Goal: Task Accomplishment & Management: Manage account settings

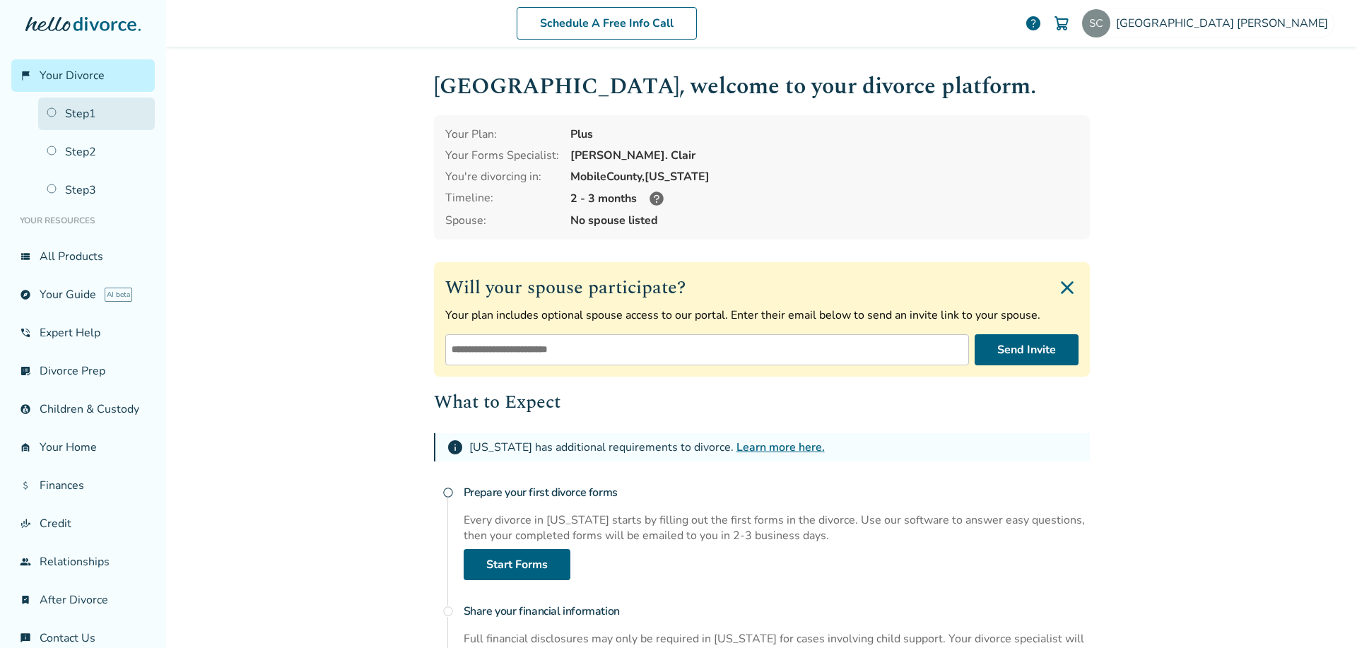
click at [57, 112] on link "Step 1" at bounding box center [96, 114] width 117 height 33
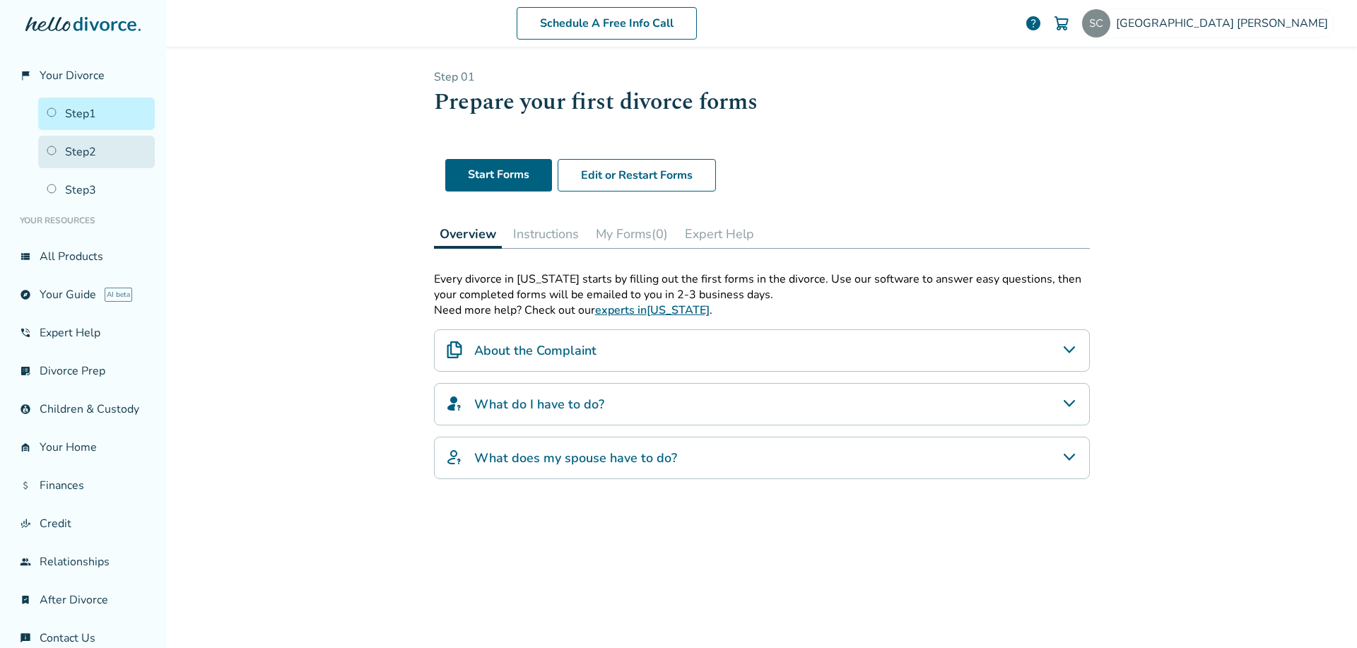
click at [94, 151] on link "Step 2" at bounding box center [96, 152] width 117 height 33
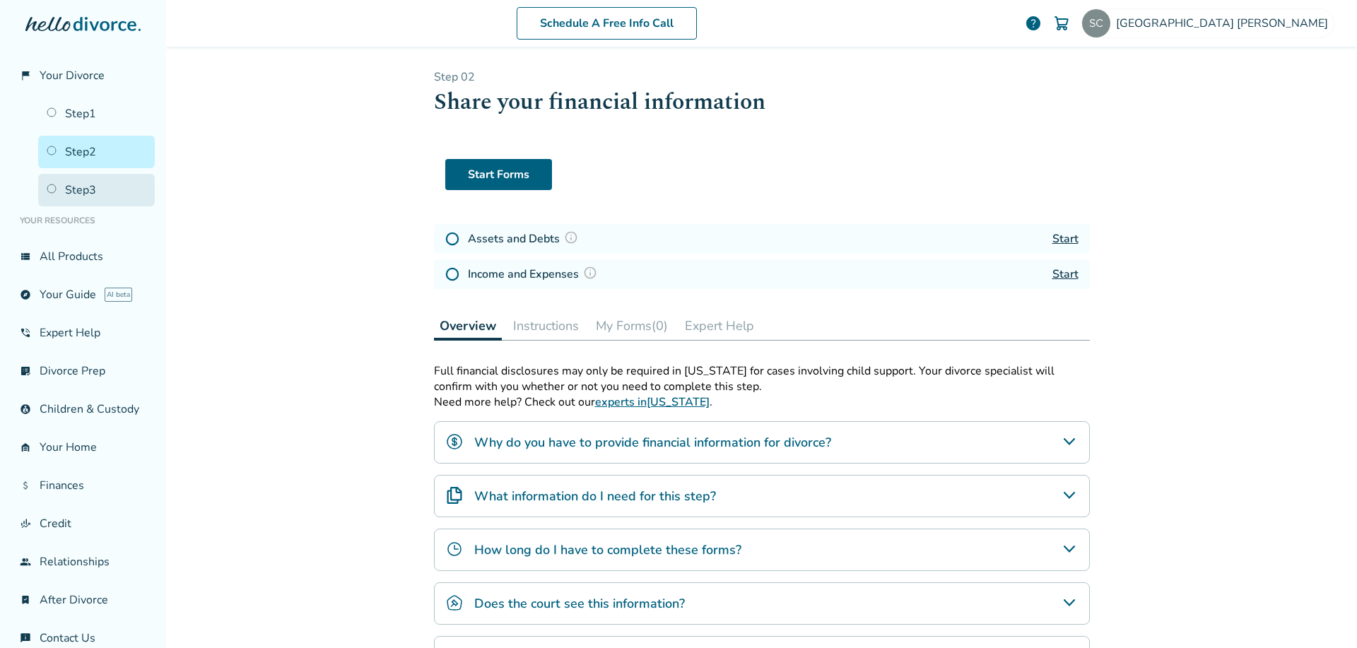
click at [76, 185] on link "Step 3" at bounding box center [96, 190] width 117 height 33
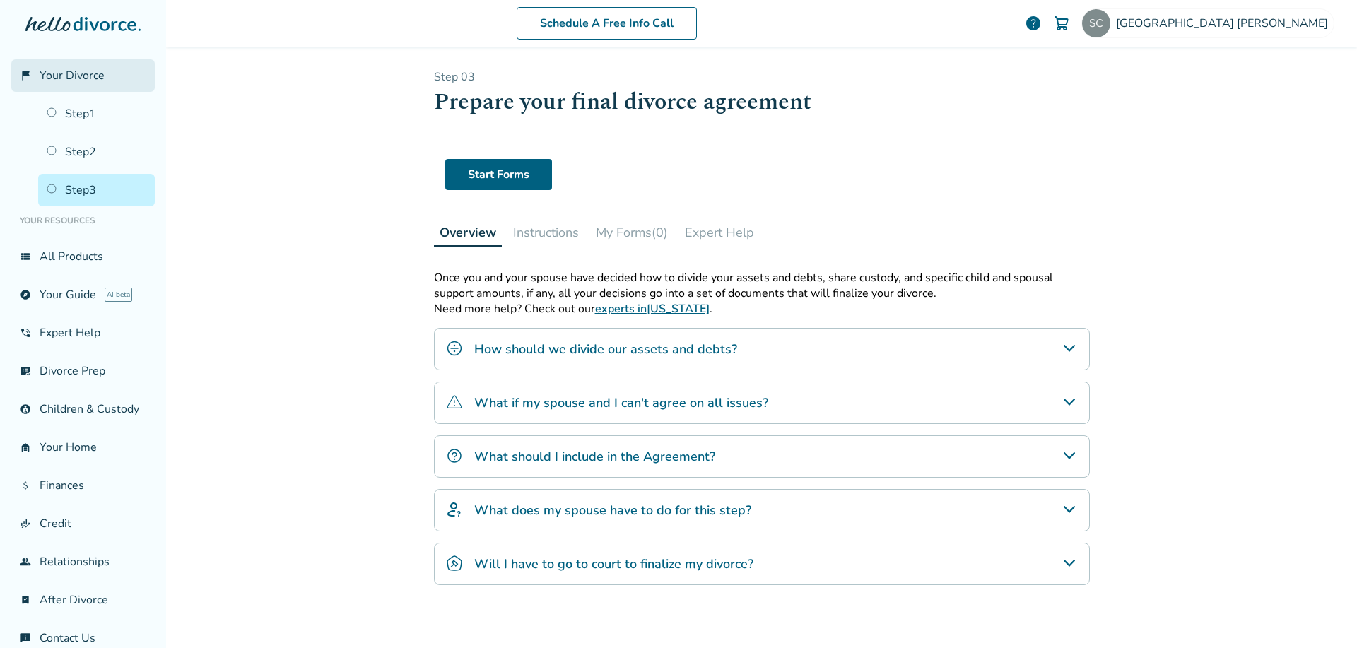
click at [101, 83] on span "Your Divorce" at bounding box center [72, 76] width 65 height 16
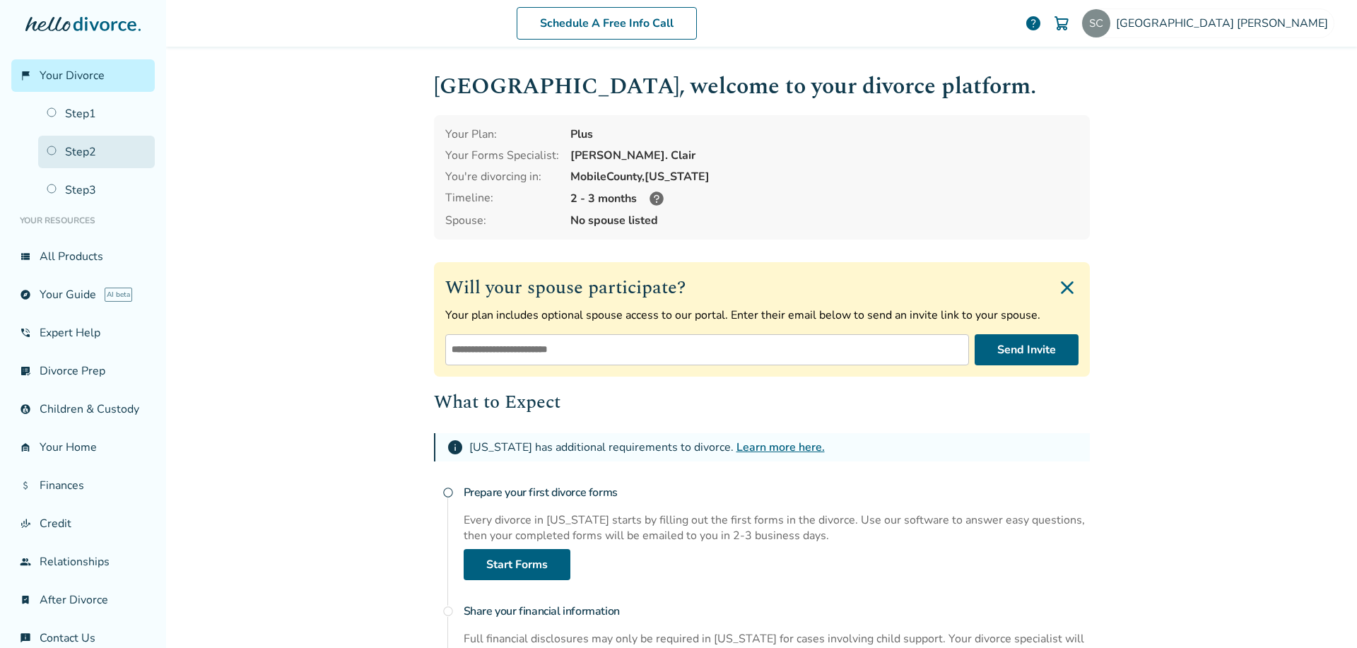
click at [109, 143] on link "Step 2" at bounding box center [96, 152] width 117 height 33
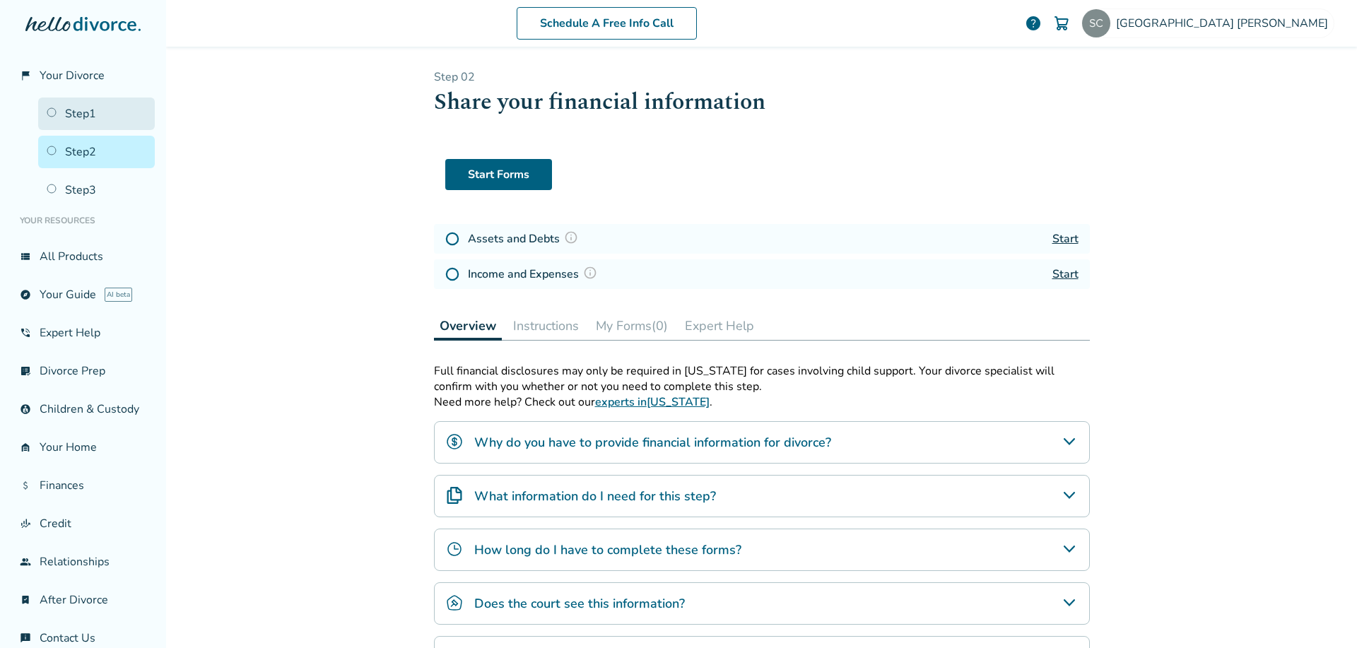
click at [87, 122] on link "Step 1" at bounding box center [96, 114] width 117 height 33
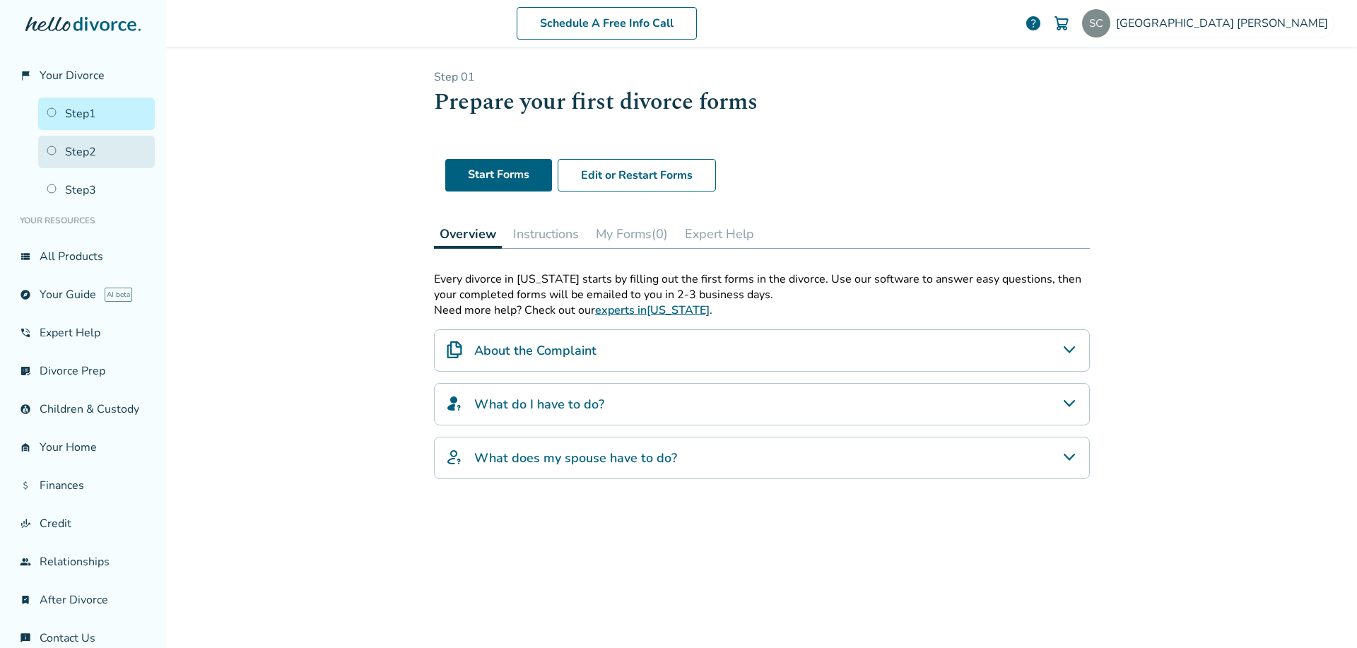
click at [62, 146] on link "Step 2" at bounding box center [96, 152] width 117 height 33
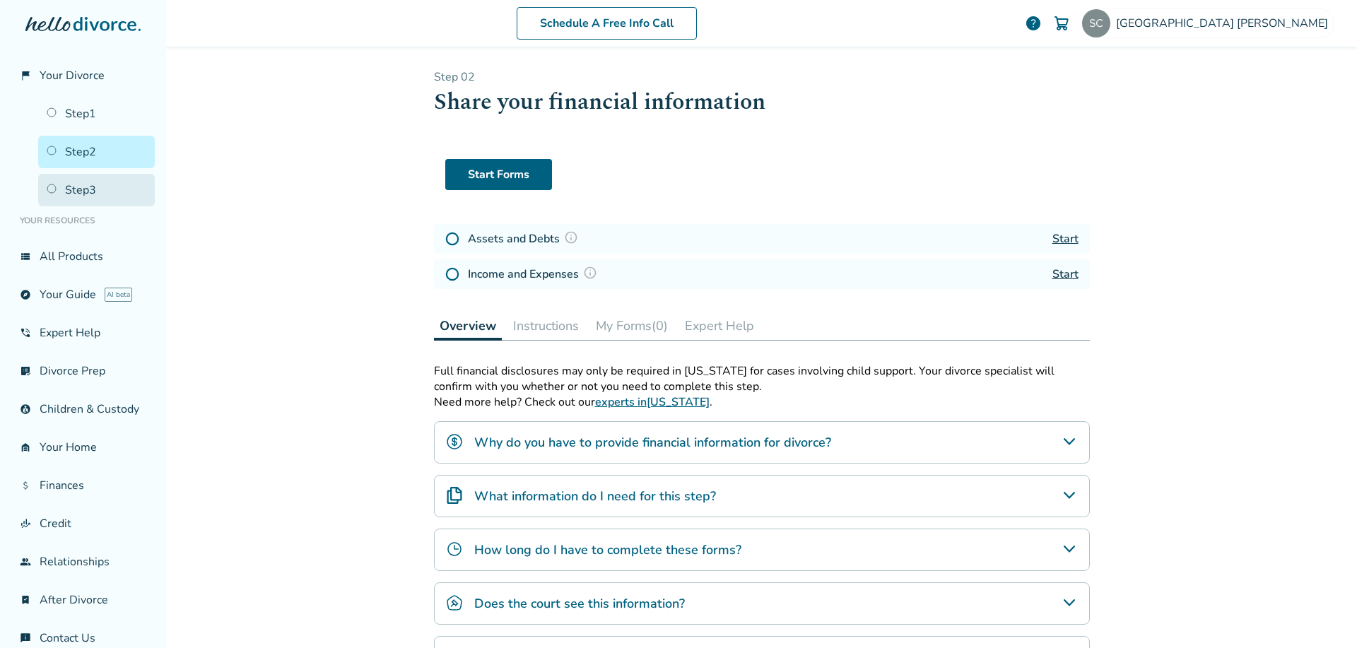
click at [66, 182] on link "Step 3" at bounding box center [96, 190] width 117 height 33
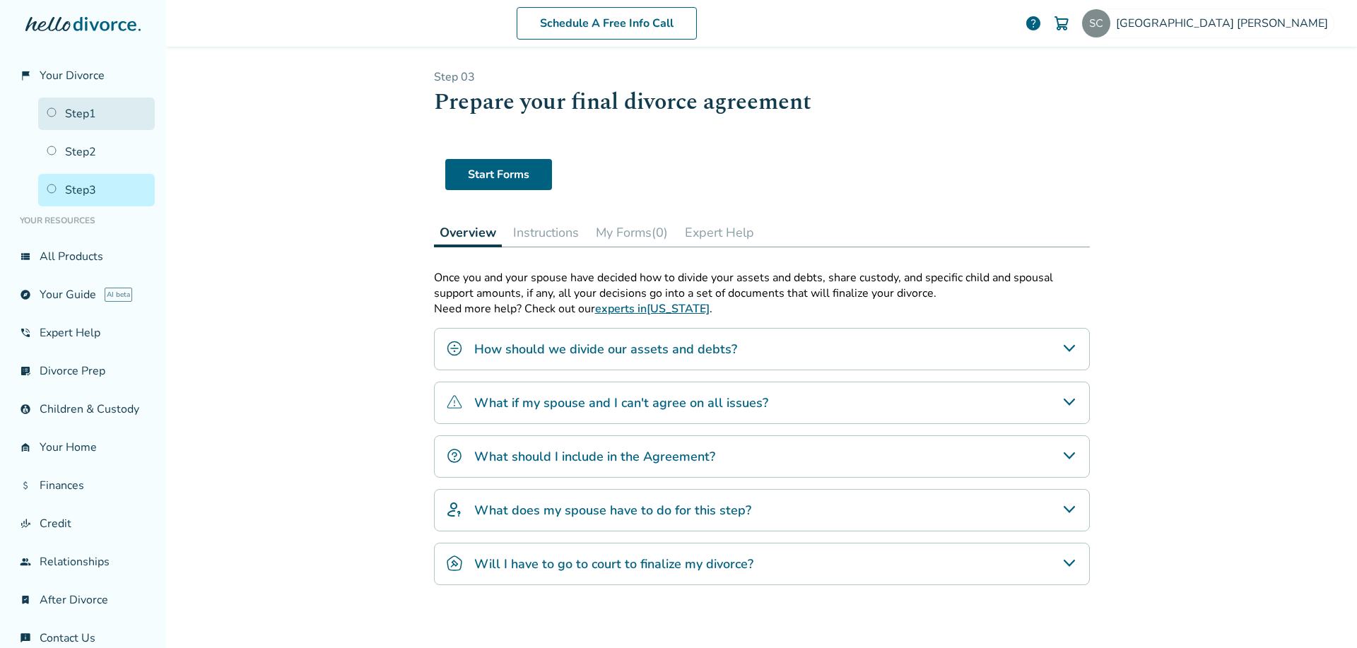
click at [87, 115] on link "Step 1" at bounding box center [96, 114] width 117 height 33
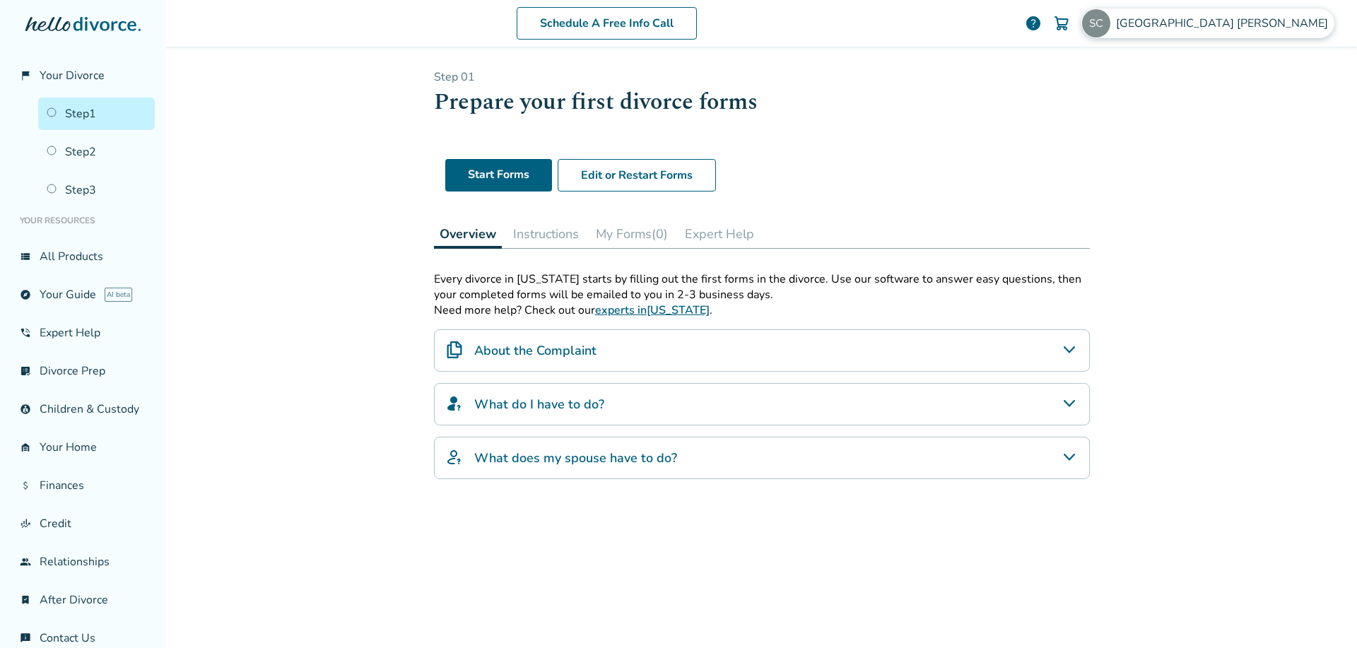
click at [1263, 28] on span "Sydney Calhoun" at bounding box center [1225, 24] width 218 height 16
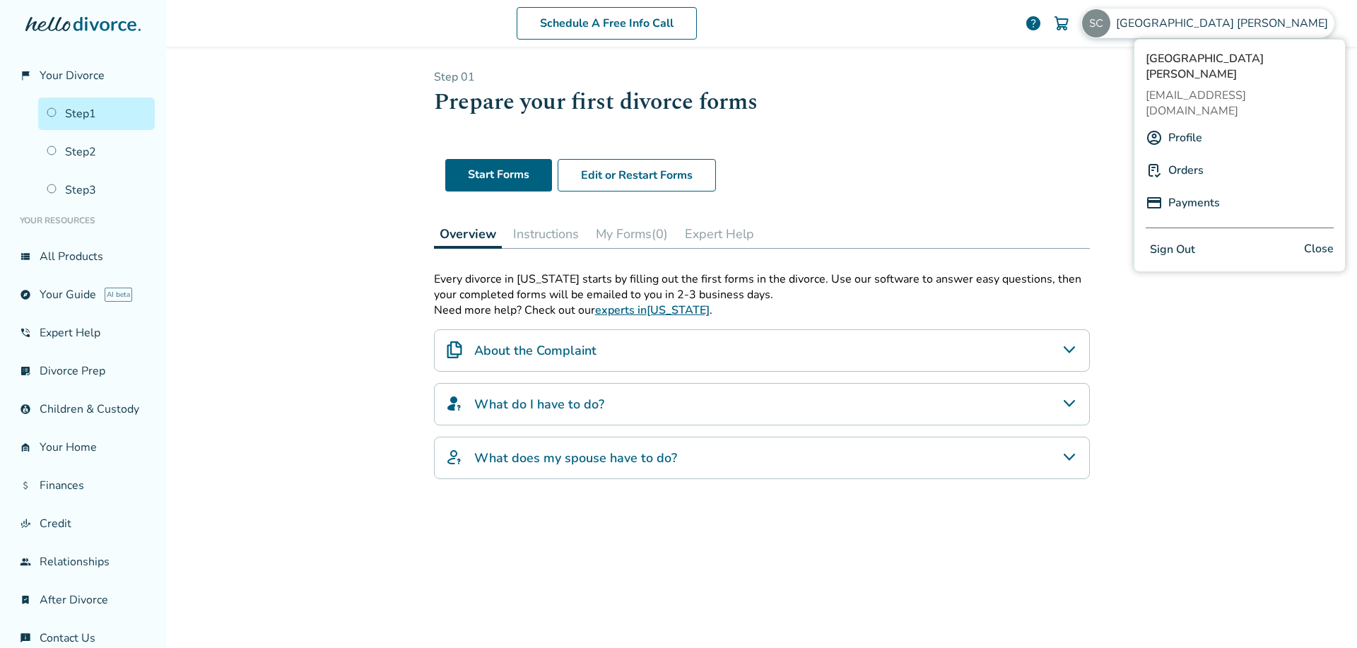
click at [1177, 240] on button "Sign Out" at bounding box center [1173, 250] width 54 height 20
